Goal: Find specific page/section: Find specific page/section

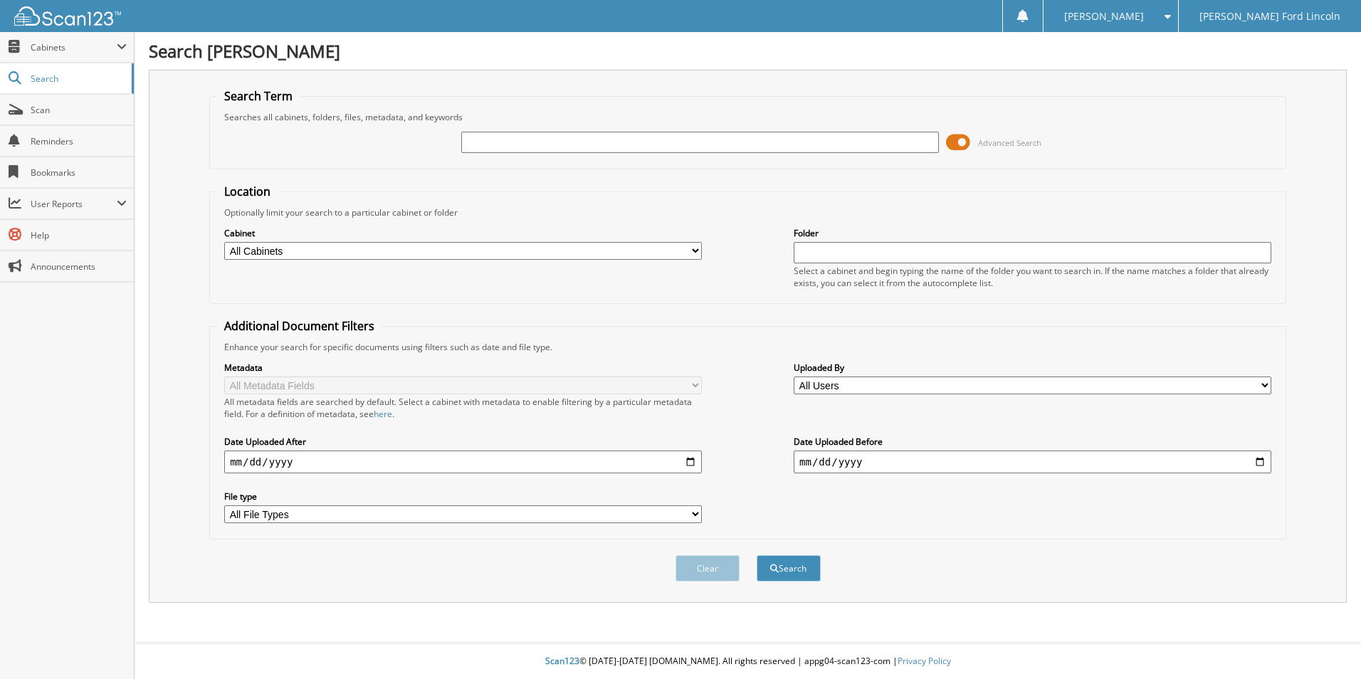
click at [844, 131] on div at bounding box center [700, 142] width 478 height 24
click at [847, 142] on input "text" at bounding box center [700, 142] width 478 height 21
type input "278194"
click at [757, 555] on button "Search" at bounding box center [789, 568] width 64 height 26
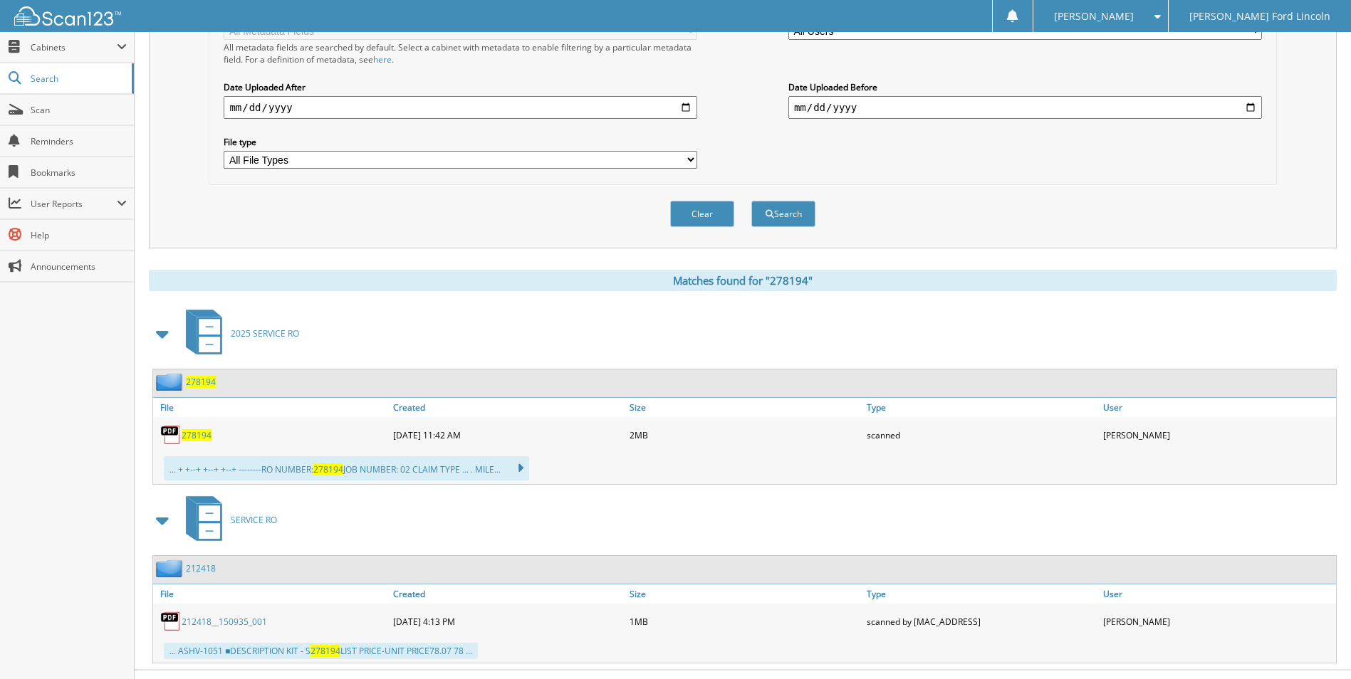
scroll to position [356, 0]
click at [200, 433] on span "278194" at bounding box center [197, 434] width 30 height 12
